Goal: Task Accomplishment & Management: Manage account settings

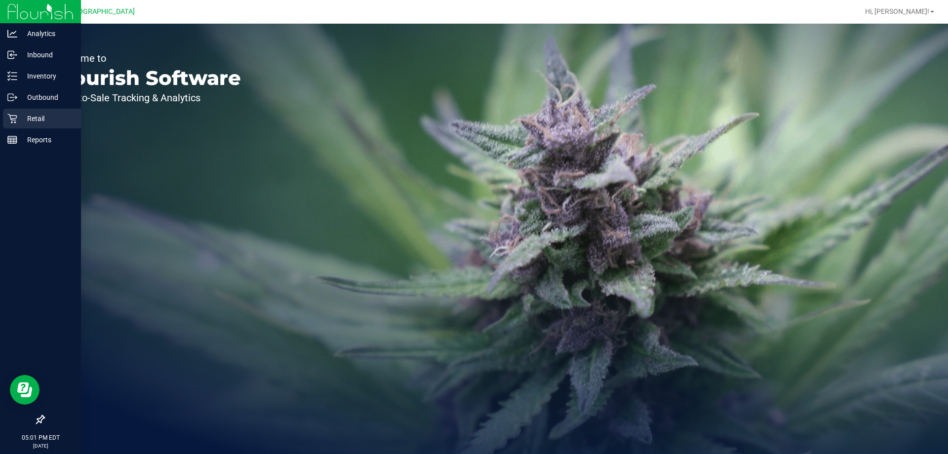
click at [58, 123] on p "Retail" at bounding box center [46, 119] width 59 height 12
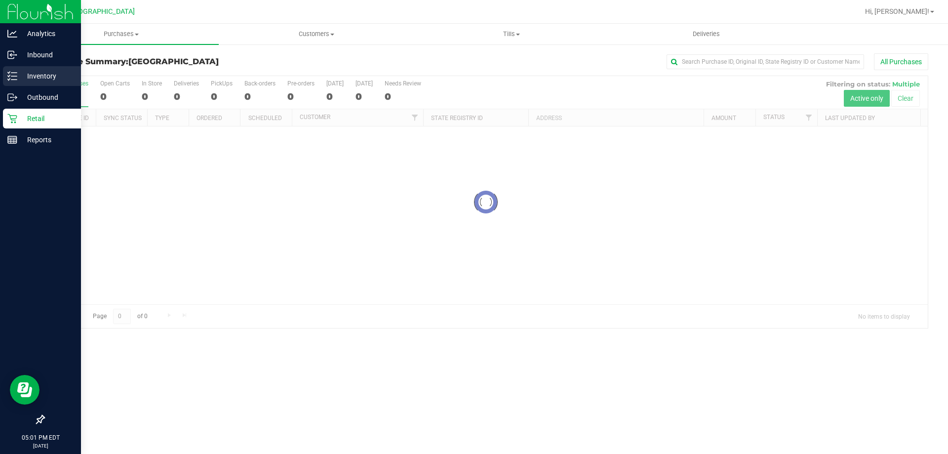
click at [43, 82] on div "Inventory" at bounding box center [42, 76] width 78 height 20
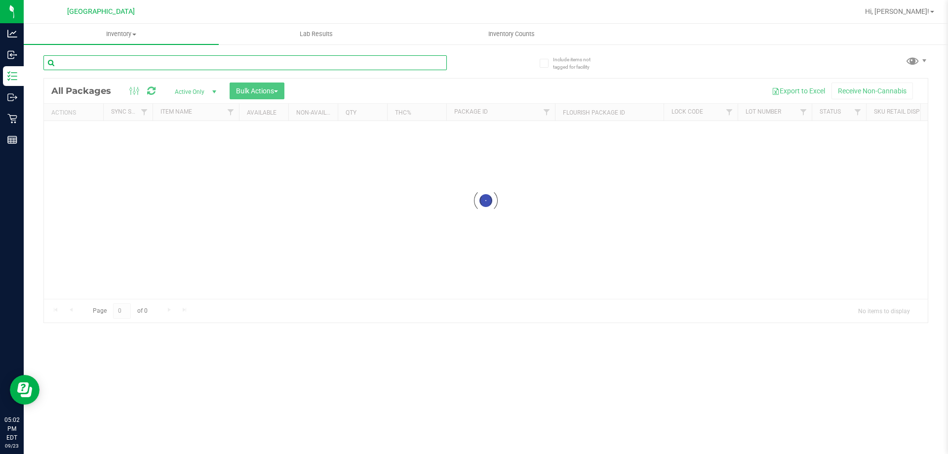
click at [123, 68] on input "text" at bounding box center [245, 62] width 404 height 15
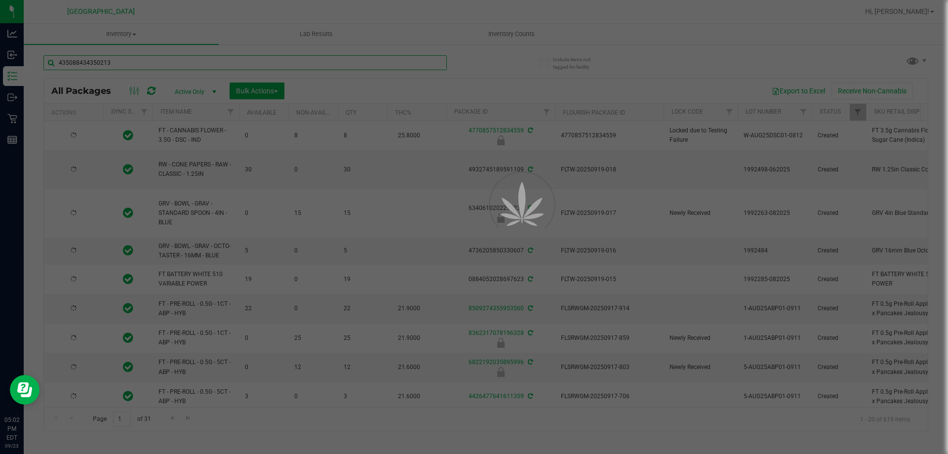
type input "4350884343502138"
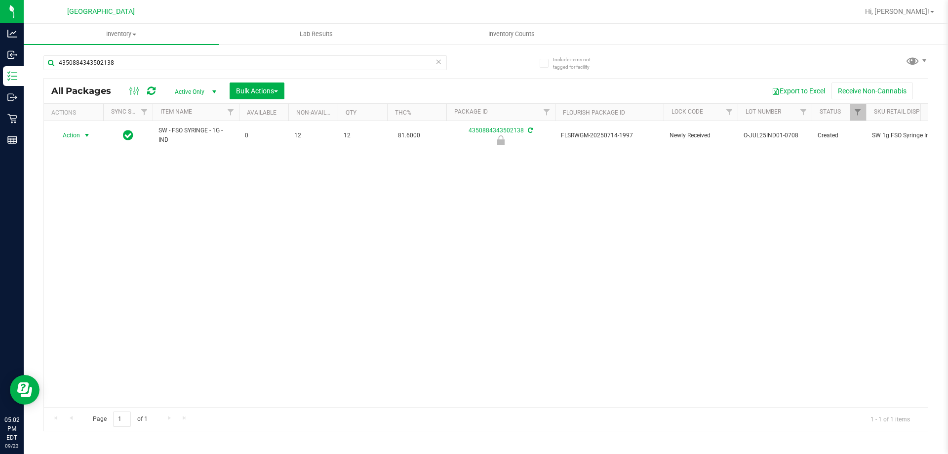
click at [68, 141] on span "Action" at bounding box center [67, 135] width 27 height 14
click at [81, 245] on li "Unlock package" at bounding box center [85, 252] width 63 height 15
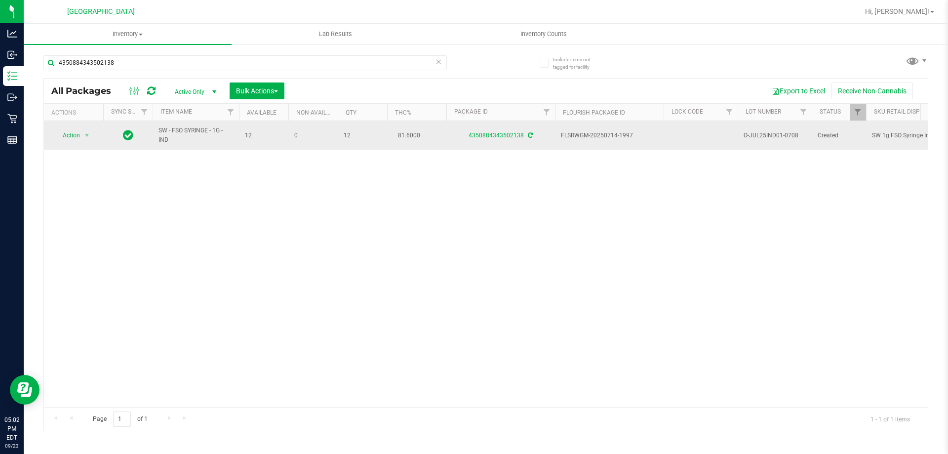
drag, startPoint x: 186, startPoint y: 138, endPoint x: 154, endPoint y: 127, distance: 33.4
click at [154, 127] on td "SW - FSO SYRINGE - 1G - IND" at bounding box center [196, 135] width 86 height 29
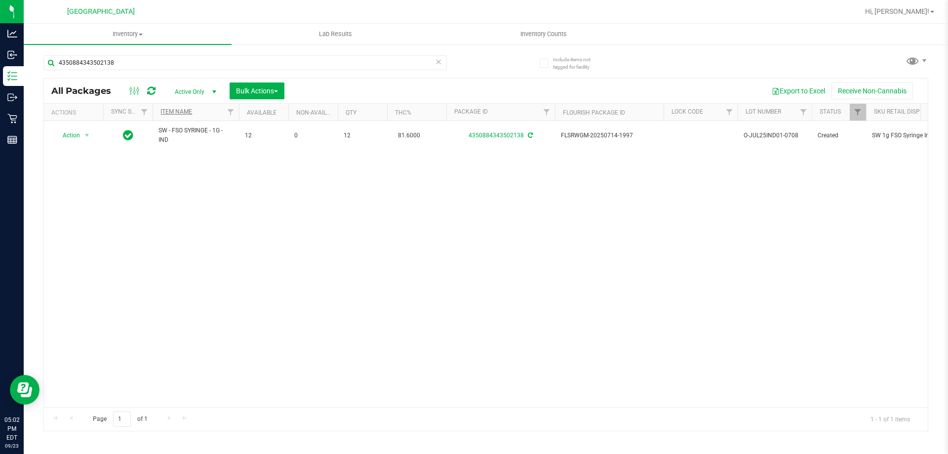
copy span "SW - FSO SYRINGE - 1G - IND"
drag, startPoint x: 143, startPoint y: 62, endPoint x: 54, endPoint y: 56, distance: 88.6
click at [54, 56] on input "4350884343502138" at bounding box center [245, 62] width 404 height 15
paste input "SW - FSO SYRINGE - 1G - IND"
type input "SW - FSO SYRINGE - 1G - IND"
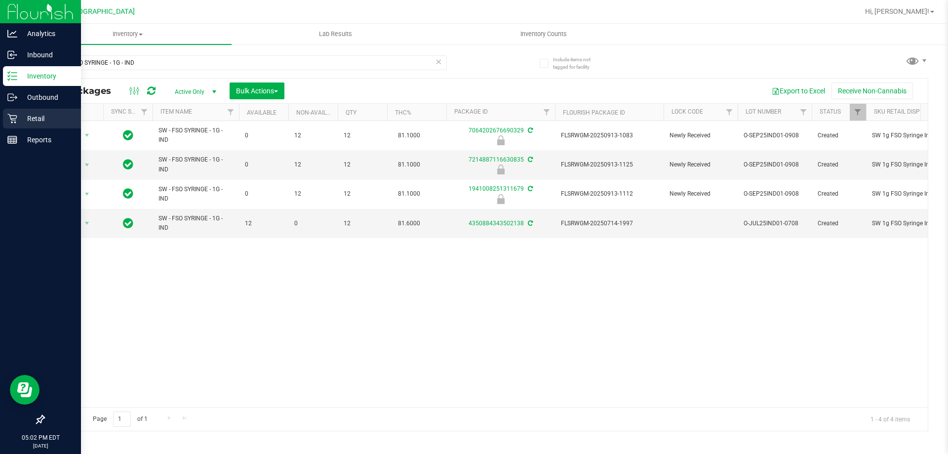
click at [45, 117] on p "Retail" at bounding box center [46, 119] width 59 height 12
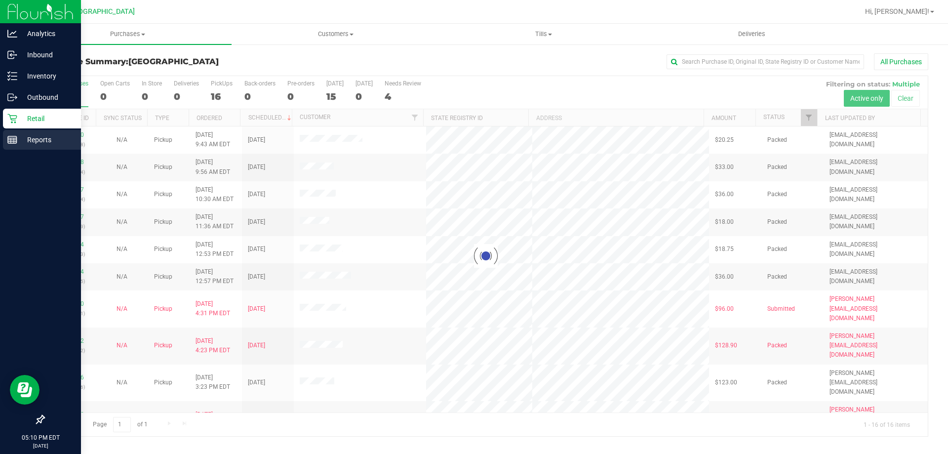
click at [12, 140] on line at bounding box center [12, 140] width 9 height 0
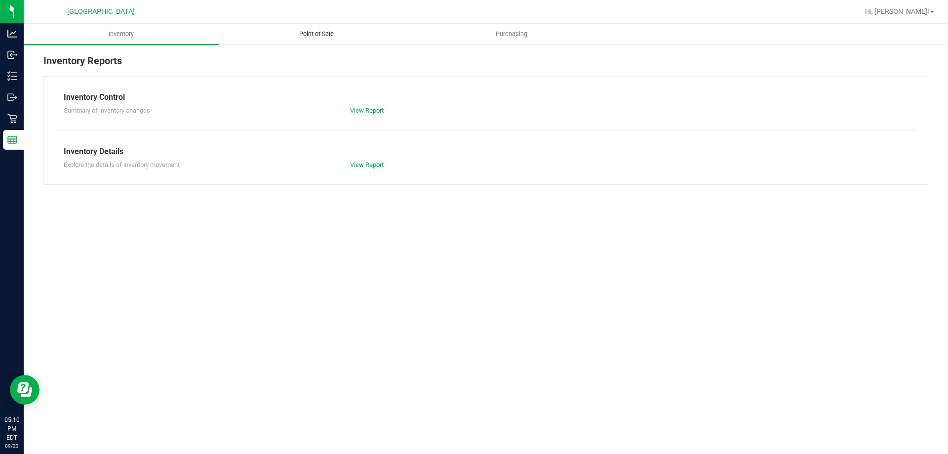
click at [313, 32] on span "Point of Sale" at bounding box center [316, 34] width 61 height 9
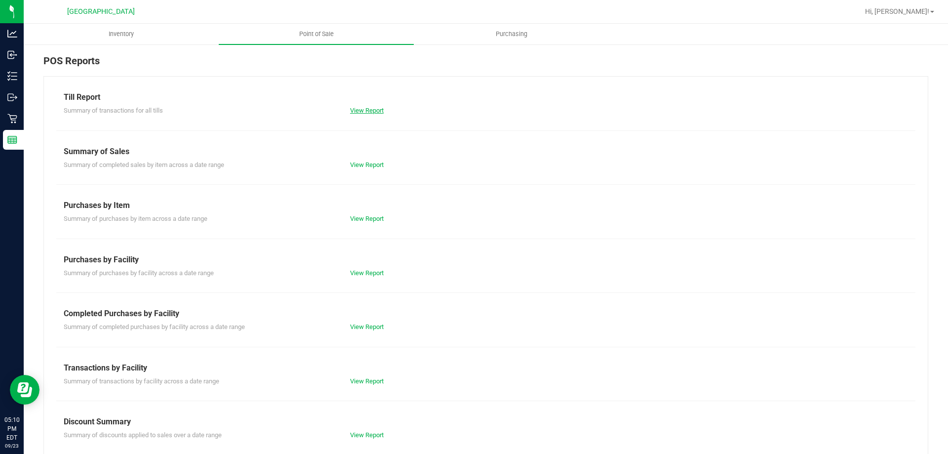
click at [368, 110] on link "View Report" at bounding box center [367, 110] width 34 height 7
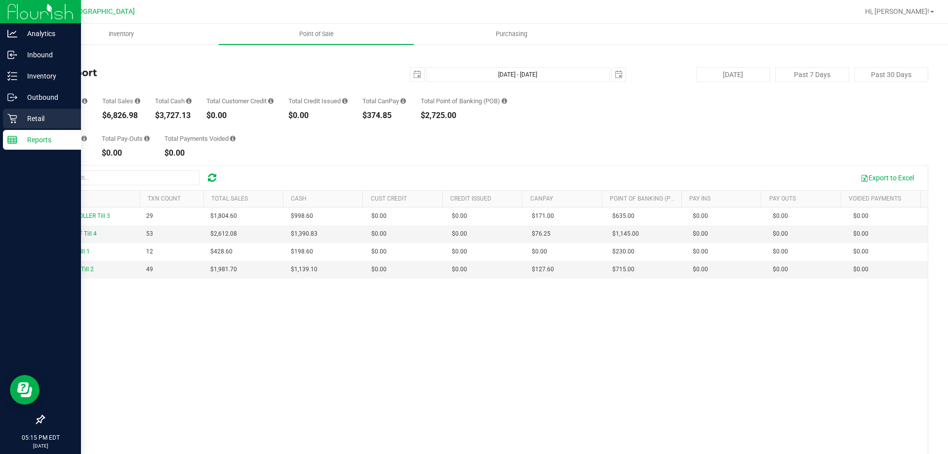
click at [5, 115] on div "Retail" at bounding box center [42, 119] width 78 height 20
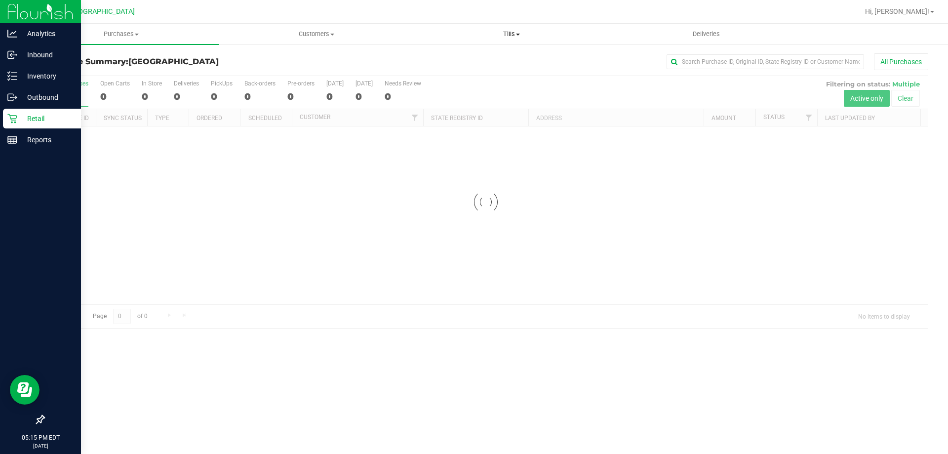
click at [511, 40] on uib-tab-heading "Tills Manage tills Reconcile e-payments" at bounding box center [511, 34] width 194 height 20
click at [432, 58] on span "Manage tills" at bounding box center [447, 59] width 67 height 8
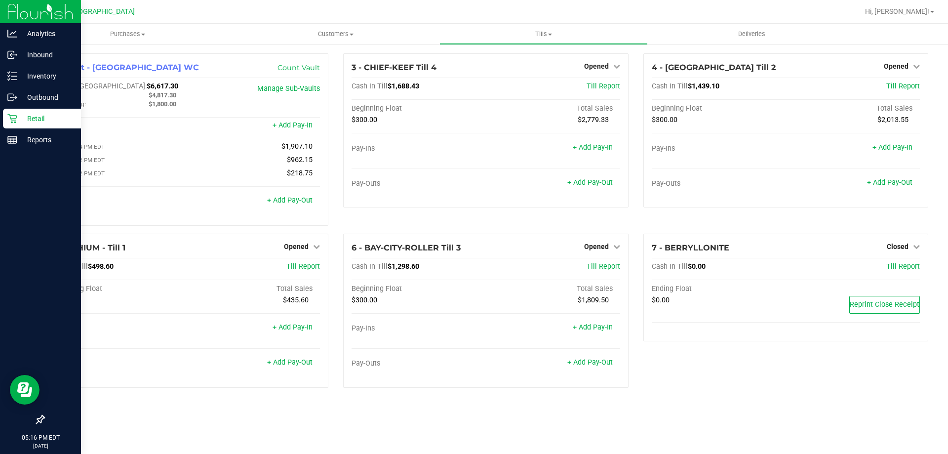
click at [601, 247] on span "Opened" at bounding box center [596, 247] width 25 height 8
click at [605, 271] on link "Close Till" at bounding box center [597, 267] width 27 height 8
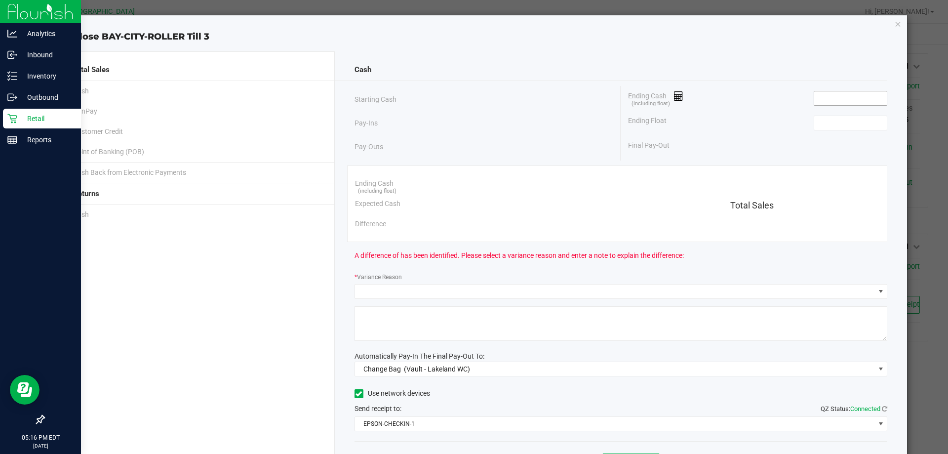
click at [829, 98] on input at bounding box center [851, 98] width 73 height 14
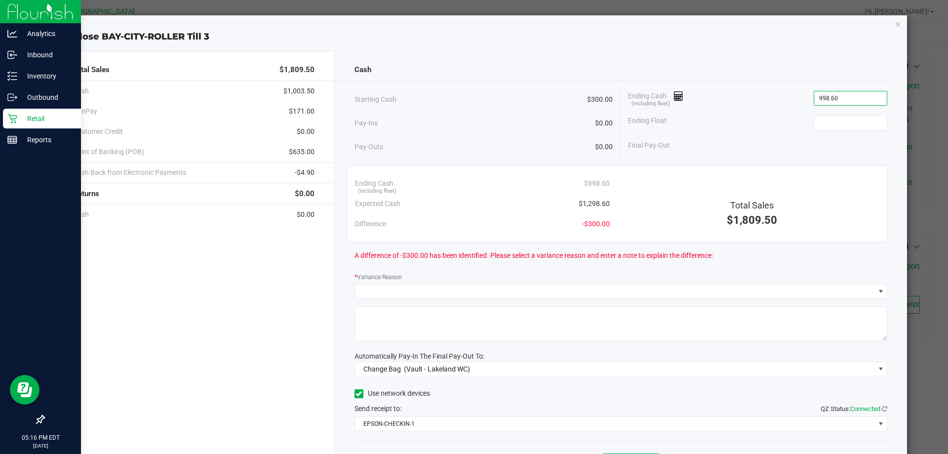
type input "$998.60"
type input "$300.00"
click at [822, 91] on span "$998.60" at bounding box center [851, 98] width 74 height 15
click at [816, 94] on input "998.6" at bounding box center [851, 98] width 73 height 14
click at [818, 98] on input "998.6" at bounding box center [851, 98] width 73 height 14
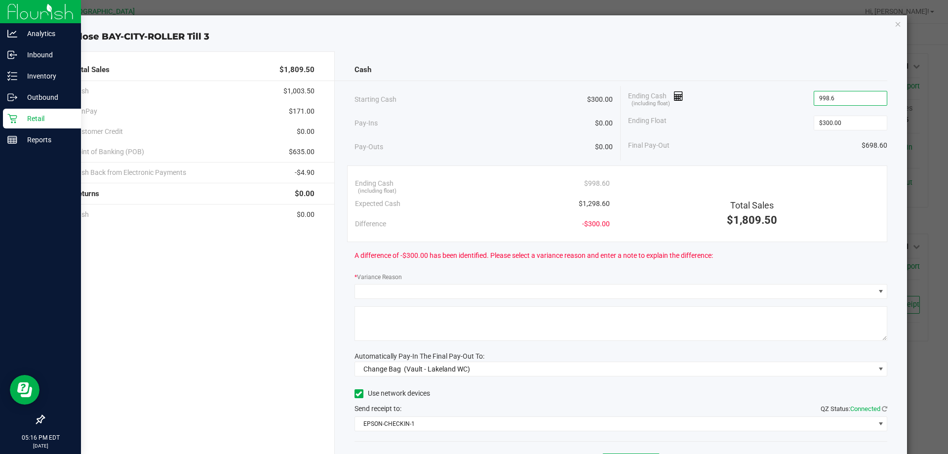
click at [815, 98] on input "998.6" at bounding box center [851, 98] width 73 height 14
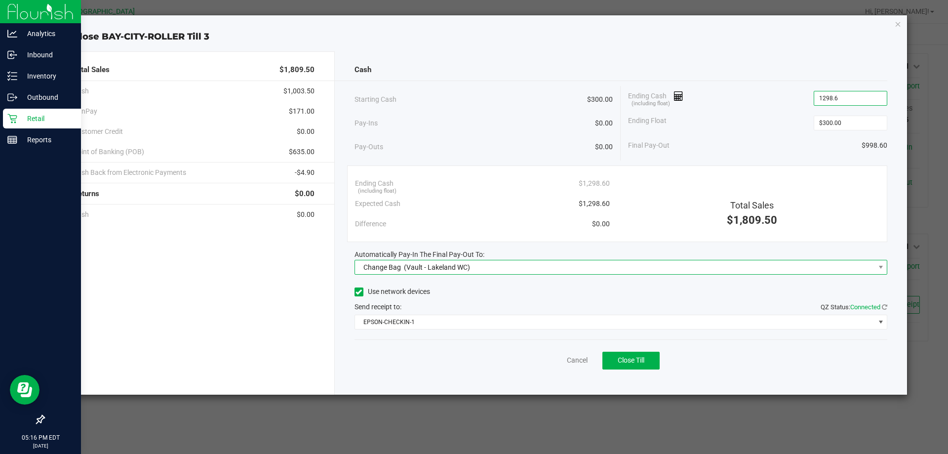
type input "$1,298.60"
click at [495, 264] on span "Change Bag (Vault - Lakeland WC)" at bounding box center [615, 267] width 520 height 14
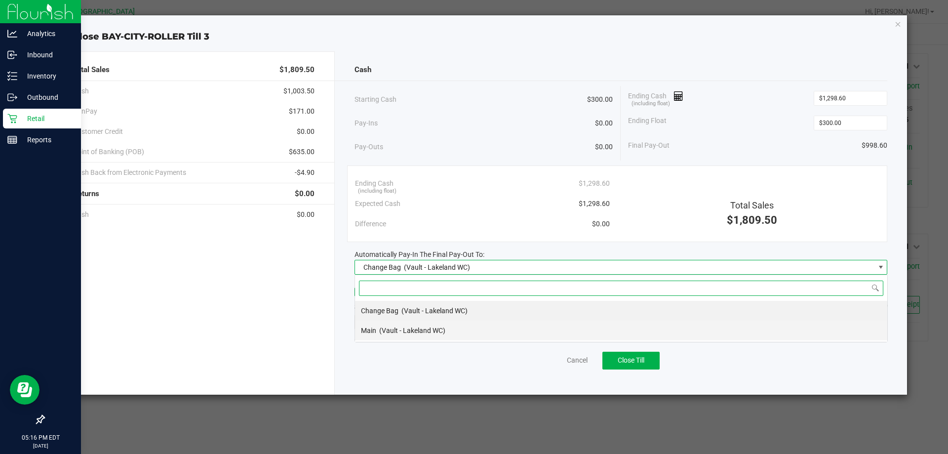
scroll to position [15, 533]
click at [435, 324] on div "Main (Vault - Lakeland WC)" at bounding box center [403, 331] width 84 height 18
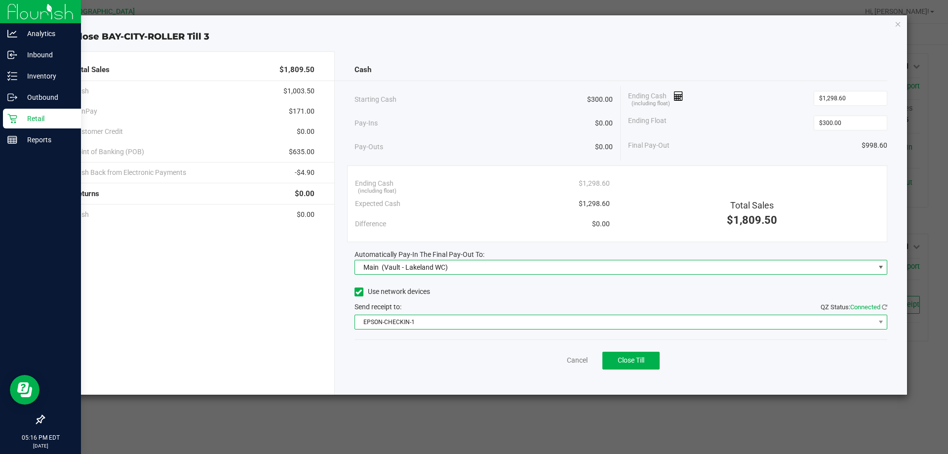
click at [438, 323] on span "EPSON-CHECKIN-1" at bounding box center [615, 322] width 520 height 14
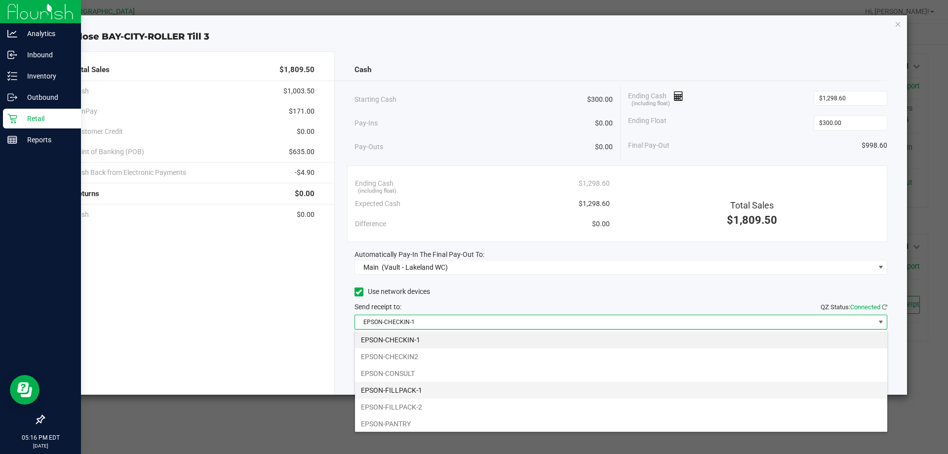
click at [427, 387] on li "EPSON-FILLPACK-1" at bounding box center [621, 390] width 532 height 17
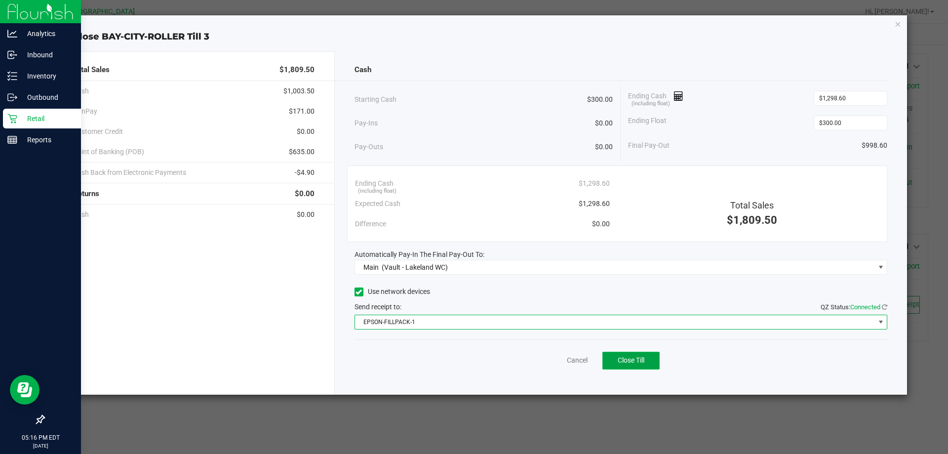
click at [618, 366] on button "Close Till" at bounding box center [631, 361] width 57 height 18
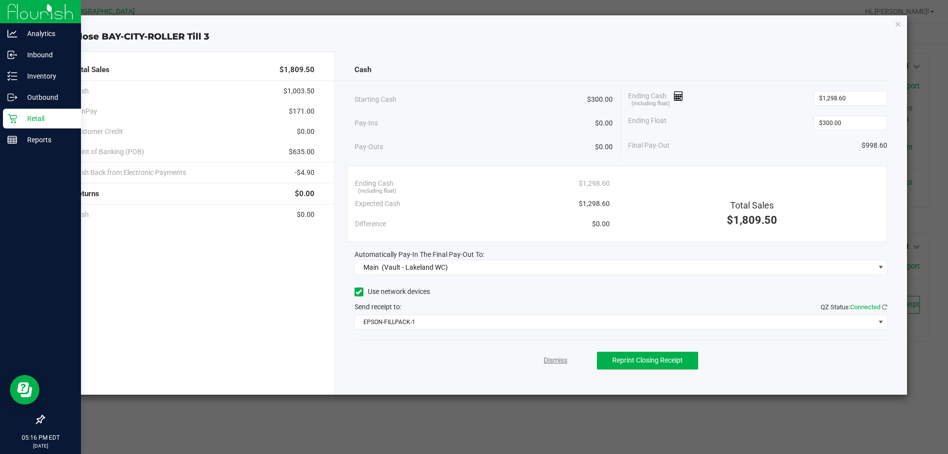
click at [564, 360] on link "Dismiss" at bounding box center [556, 360] width 24 height 10
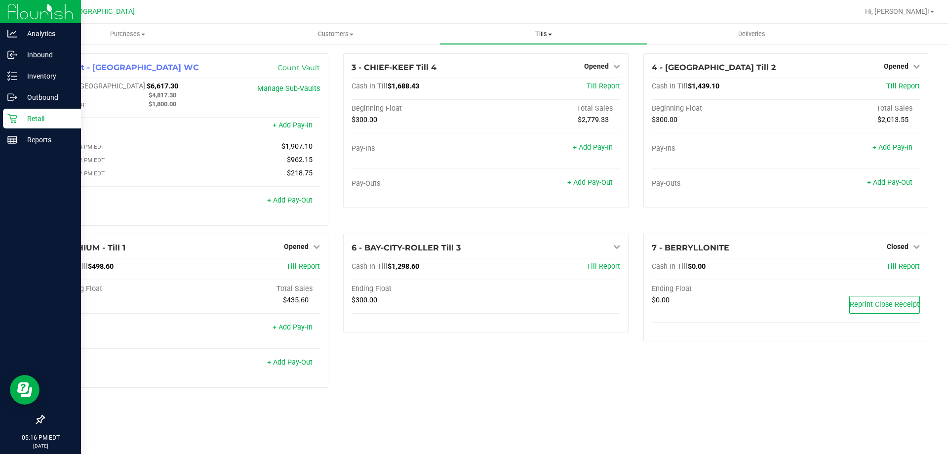
click at [553, 42] on uib-tab-heading "Tills Manage tills Reconcile e-payments" at bounding box center [543, 34] width 207 height 20
click at [498, 75] on span "Reconcile e-payments" at bounding box center [489, 71] width 98 height 8
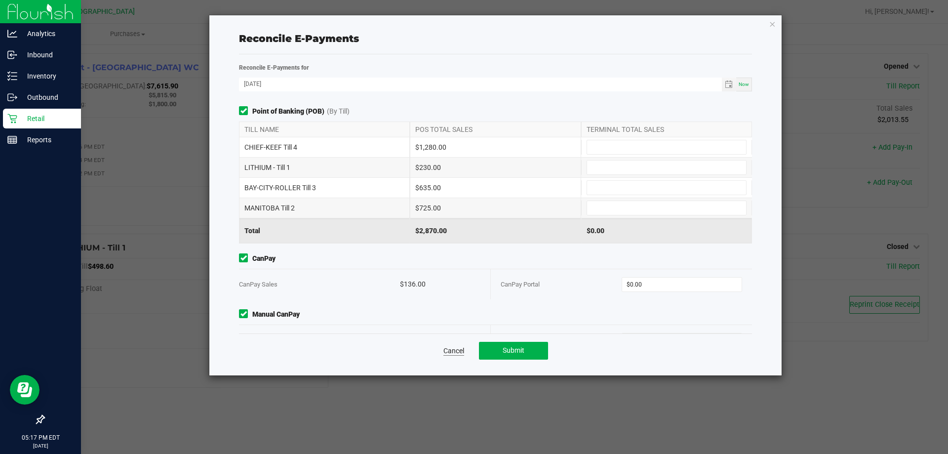
click at [450, 349] on link "Cancel" at bounding box center [454, 351] width 21 height 10
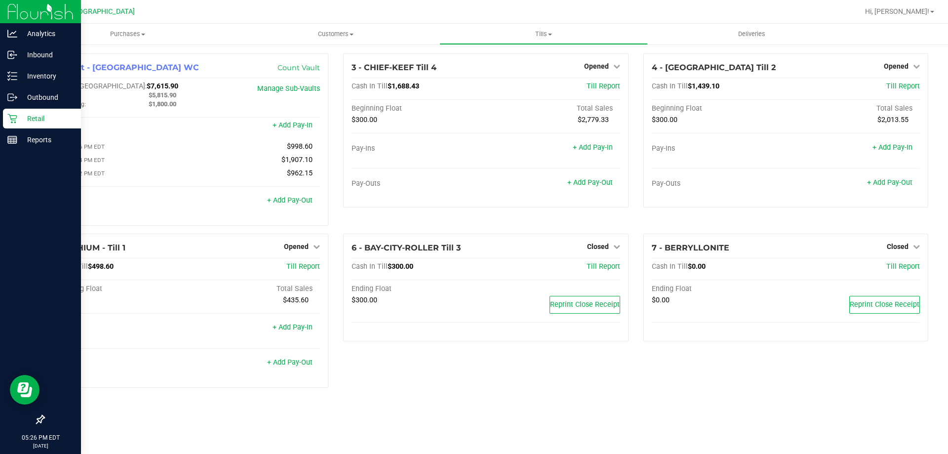
click at [0, 121] on link "Retail" at bounding box center [40, 119] width 81 height 21
